Goal: Task Accomplishment & Management: Use online tool/utility

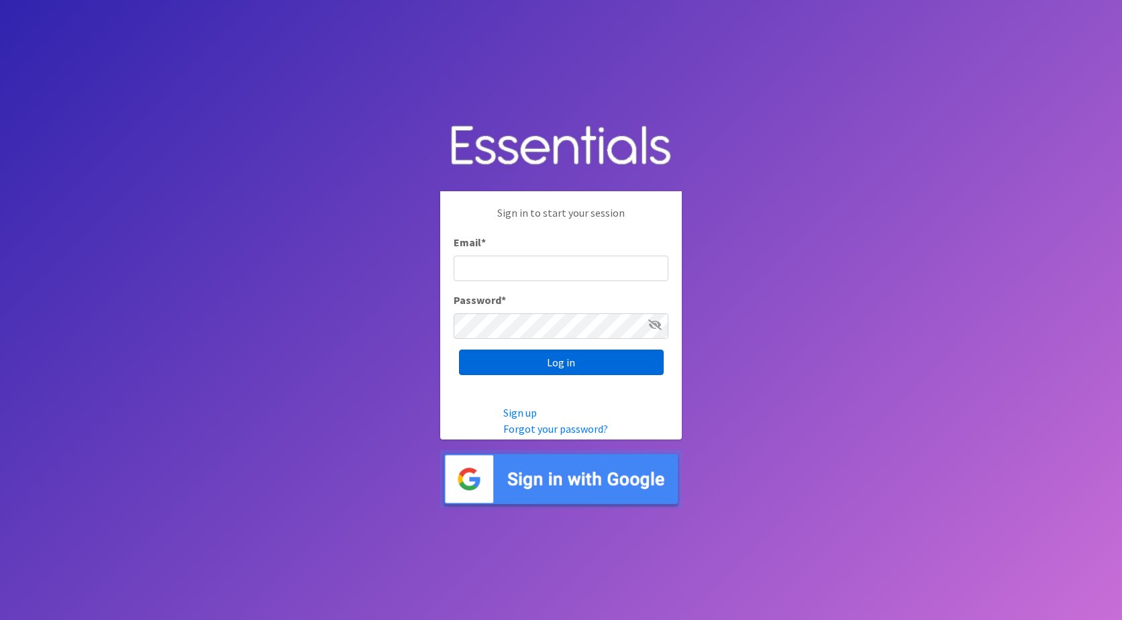
type input "[PERSON_NAME][EMAIL_ADDRESS][DOMAIN_NAME]"
click at [551, 358] on input "Log in" at bounding box center [561, 363] width 205 height 26
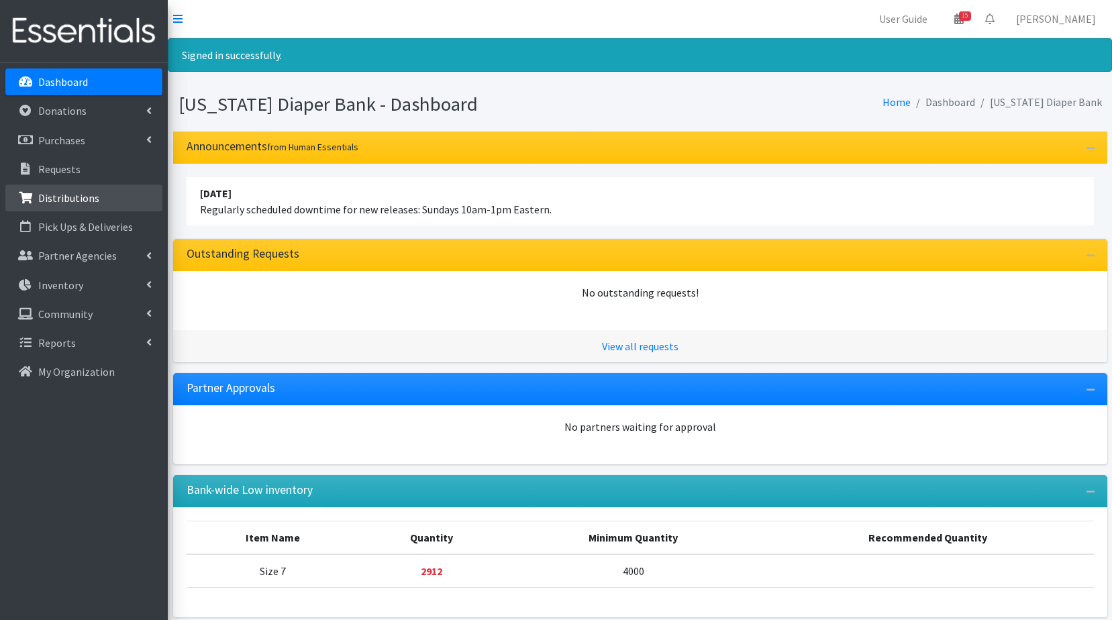
click at [54, 197] on p "Distributions" at bounding box center [68, 197] width 61 height 13
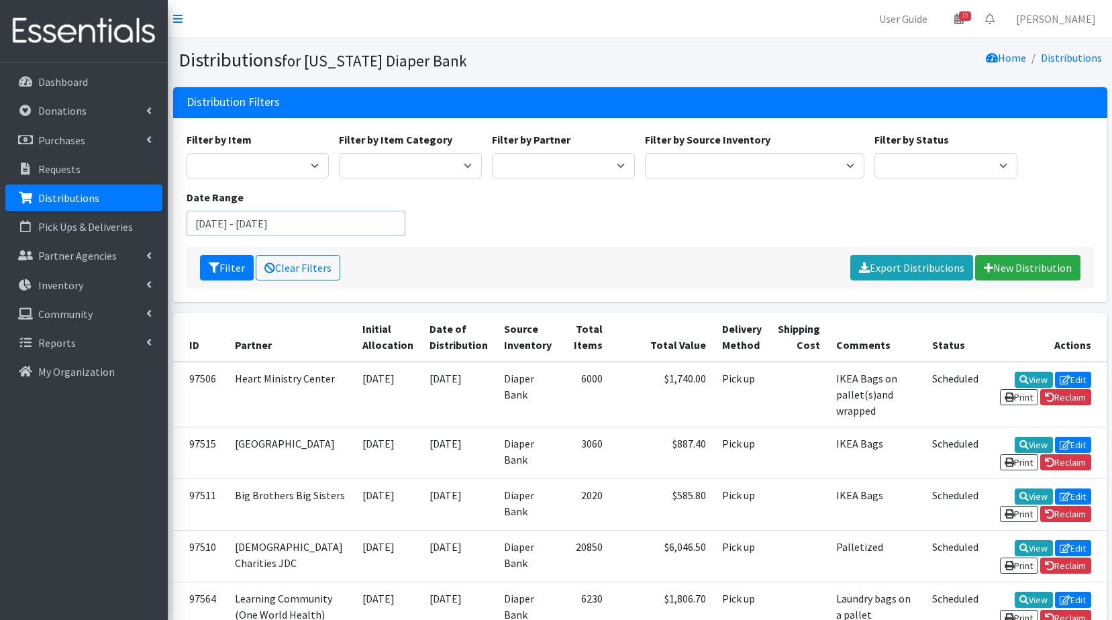
click at [375, 225] on input "August 6, 2025 - November 6, 2025" at bounding box center [296, 224] width 219 height 26
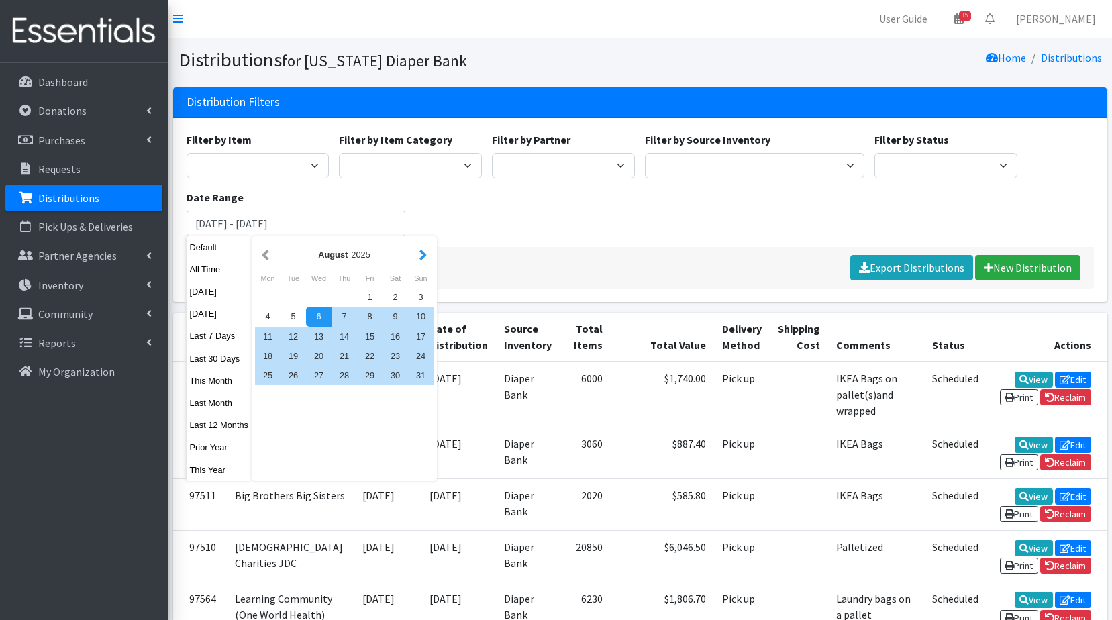
click at [419, 256] on button "button" at bounding box center [423, 254] width 14 height 17
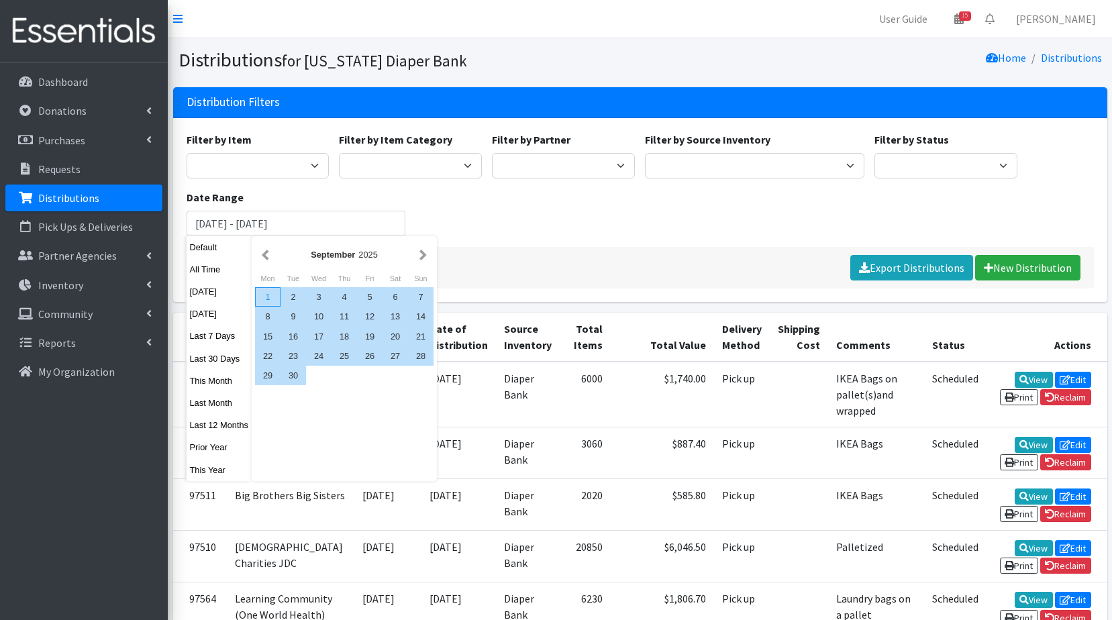
click at [267, 299] on div "1" at bounding box center [268, 296] width 26 height 19
click at [293, 380] on div "30" at bounding box center [294, 375] width 26 height 19
type input "September 1, 2025 - September 30, 2025"
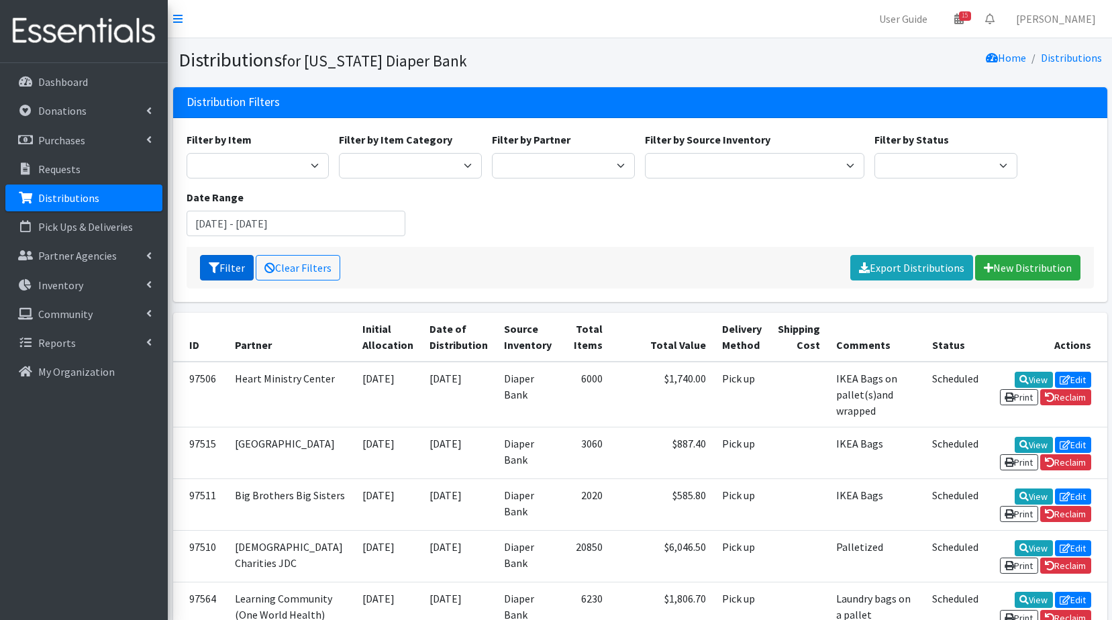
click at [248, 264] on button "Filter" at bounding box center [227, 268] width 54 height 26
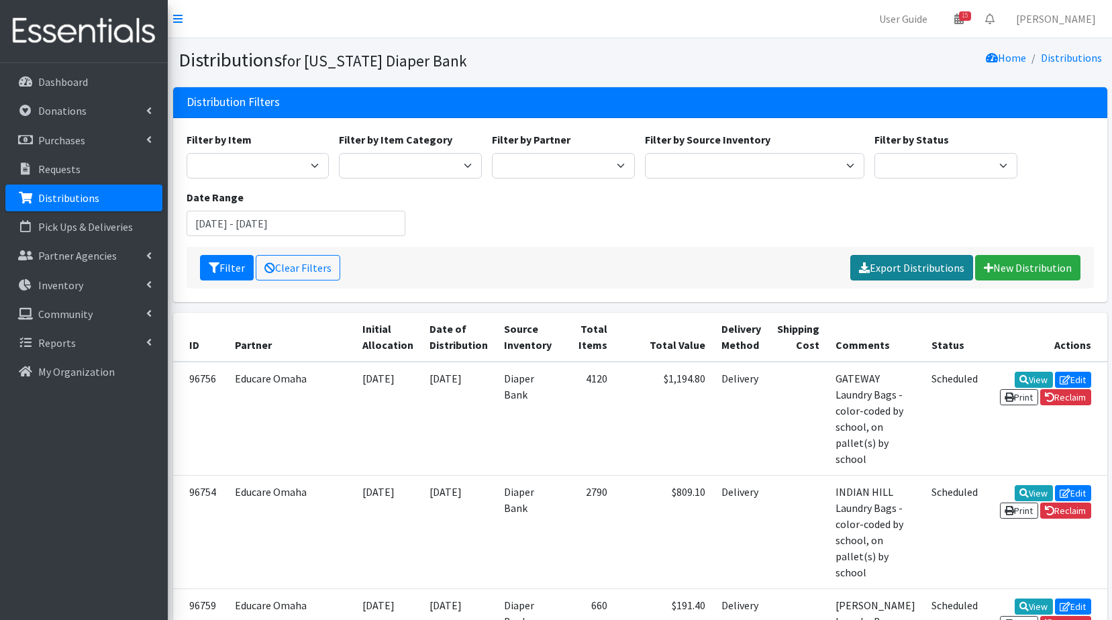
click at [908, 270] on link "Export Distributions" at bounding box center [911, 268] width 123 height 26
